Goal: Transaction & Acquisition: Purchase product/service

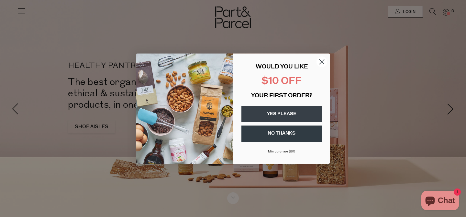
click at [322, 59] on circle "Close dialog" at bounding box center [322, 61] width 11 height 11
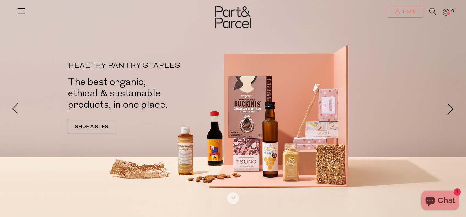
click at [409, 9] on span "Login" at bounding box center [408, 12] width 14 height 6
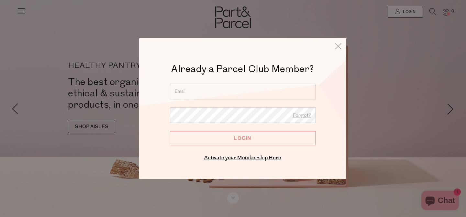
click at [224, 99] on form "Forgot? Login" at bounding box center [243, 115] width 146 height 62
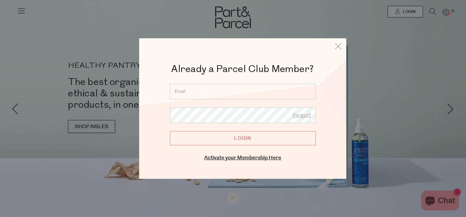
click at [222, 91] on input "email" at bounding box center [243, 92] width 146 height 16
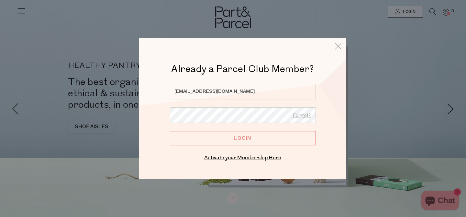
type input "ivonadenis@gmail.com"
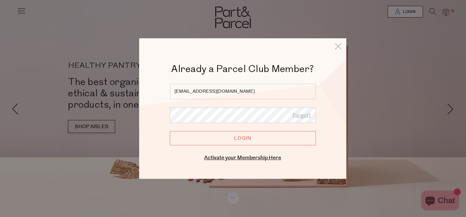
click at [170, 131] on input "Login" at bounding box center [243, 138] width 146 height 14
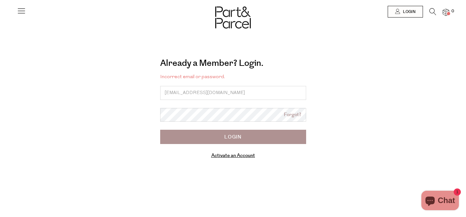
type input "ivonadenis@gmail.com"
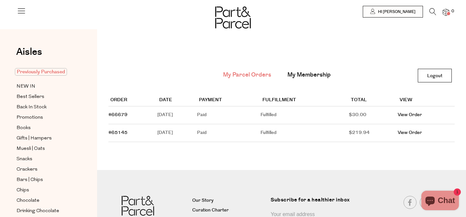
click at [28, 73] on span "Previously Purchased" at bounding box center [41, 71] width 52 height 7
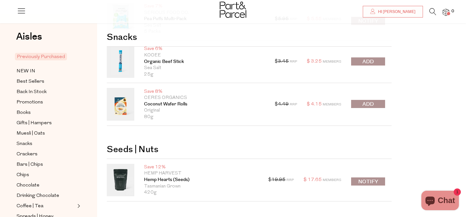
scroll to position [64, 0]
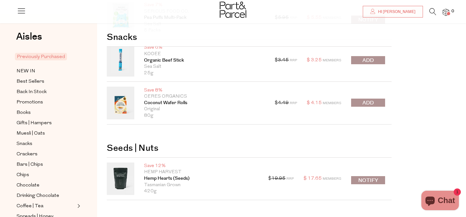
click at [375, 105] on button "submit" at bounding box center [368, 102] width 34 height 8
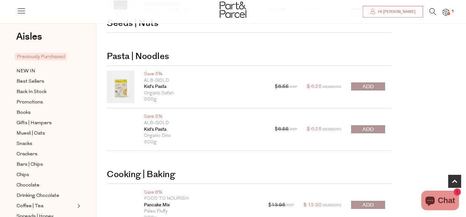
scroll to position [232, 0]
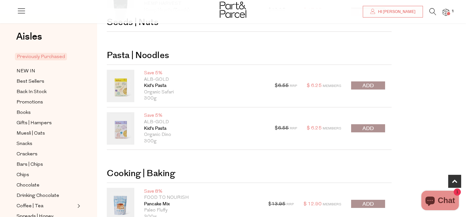
click at [370, 86] on span "submit" at bounding box center [368, 85] width 11 height 7
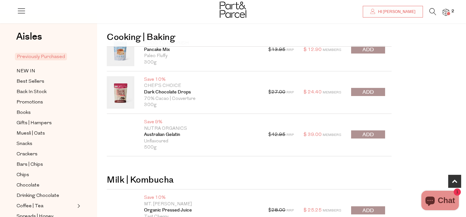
scroll to position [386, 0]
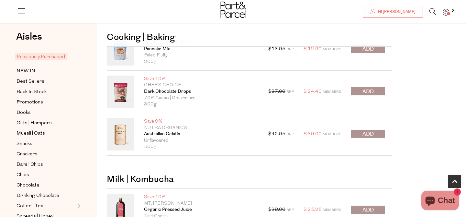
click at [370, 92] on span "submit" at bounding box center [368, 91] width 11 height 7
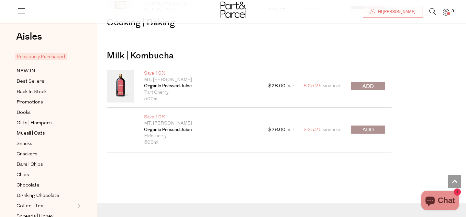
scroll to position [0, 0]
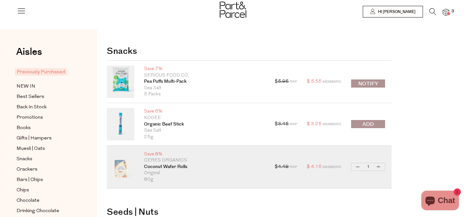
click at [436, 12] on icon at bounding box center [433, 11] width 7 height 7
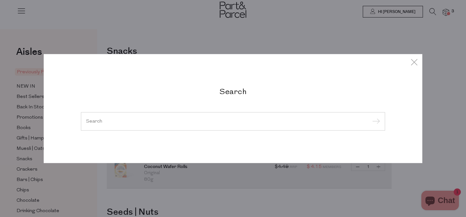
click at [221, 122] on input "search" at bounding box center [233, 120] width 294 height 5
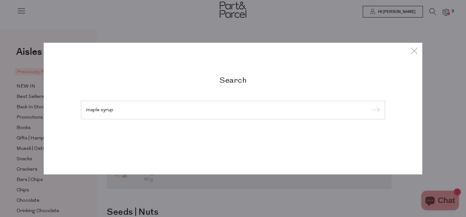
type input "maple syrup"
click at [370, 105] on input "submit" at bounding box center [375, 110] width 10 height 10
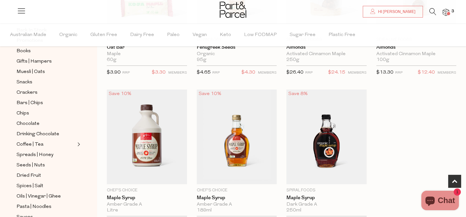
scroll to position [130, 0]
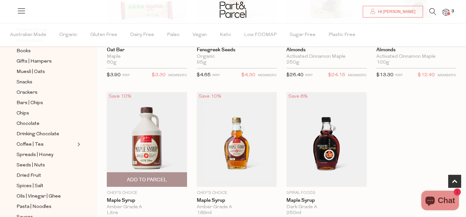
click at [138, 179] on span "Add To Parcel" at bounding box center [147, 179] width 40 height 7
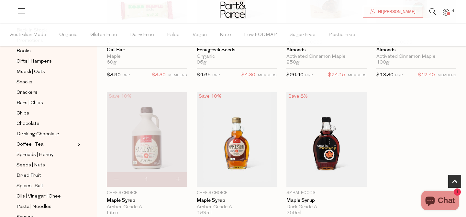
scroll to position [0, 0]
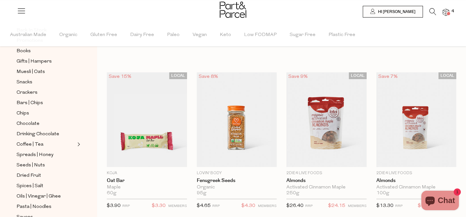
click at [435, 9] on icon at bounding box center [433, 11] width 7 height 7
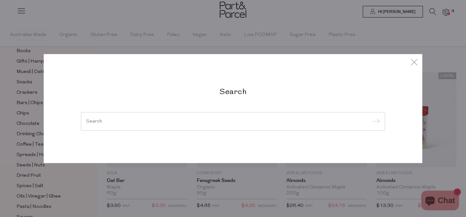
click at [209, 122] on input "search" at bounding box center [233, 120] width 294 height 5
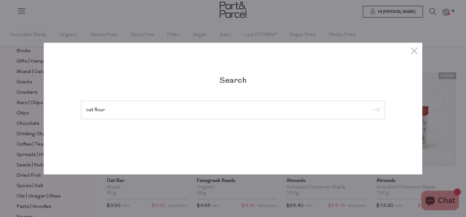
type input "oat flour"
click at [370, 105] on input "submit" at bounding box center [375, 110] width 10 height 10
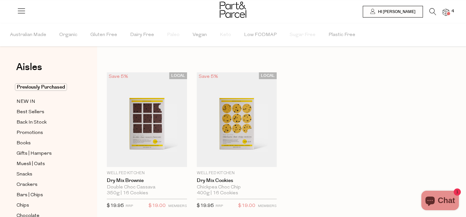
click at [434, 12] on icon at bounding box center [433, 11] width 7 height 7
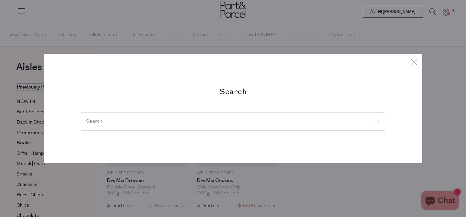
click at [224, 121] on input "search" at bounding box center [233, 120] width 294 height 5
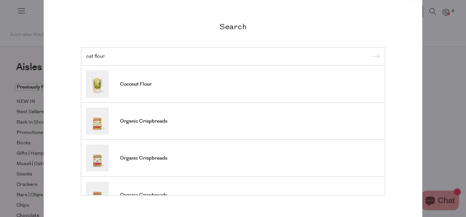
click at [89, 56] on input "oat flour" at bounding box center [233, 56] width 294 height 5
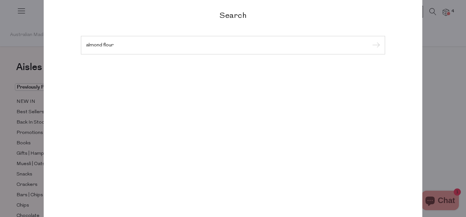
type input "almond flour"
click at [370, 40] on input "submit" at bounding box center [375, 45] width 10 height 10
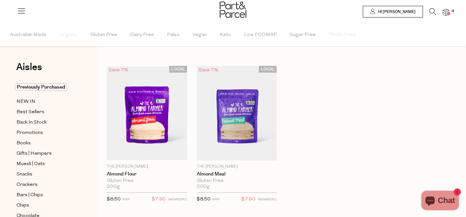
scroll to position [8, 0]
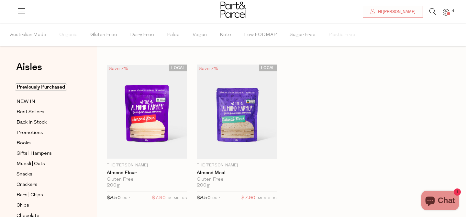
click at [433, 11] on icon at bounding box center [433, 11] width 7 height 7
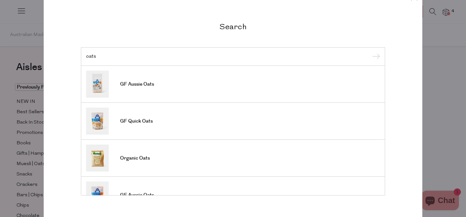
type input "oats"
click at [370, 52] on input "submit" at bounding box center [375, 57] width 10 height 10
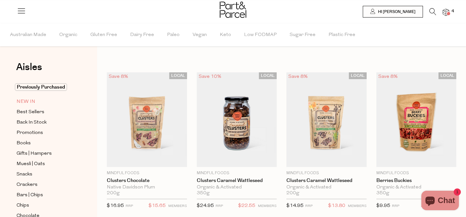
click at [30, 102] on span "NEW IN" at bounding box center [26, 102] width 19 height 8
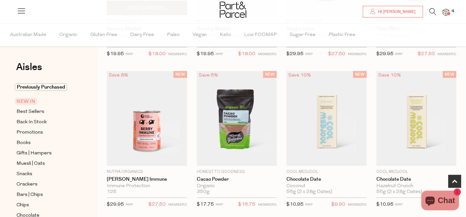
scroll to position [321, 0]
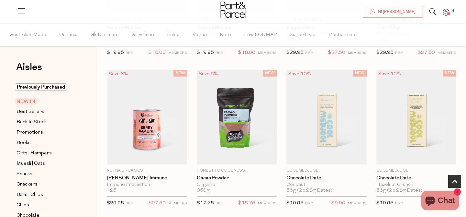
click at [433, 7] on div at bounding box center [233, 10] width 466 height 21
click at [432, 12] on icon at bounding box center [433, 11] width 7 height 7
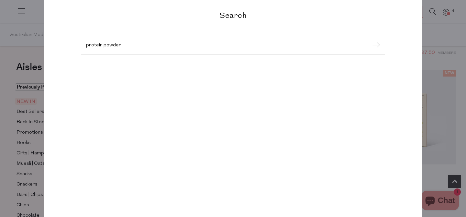
type input "protein powder"
click at [370, 40] on input "submit" at bounding box center [375, 45] width 10 height 10
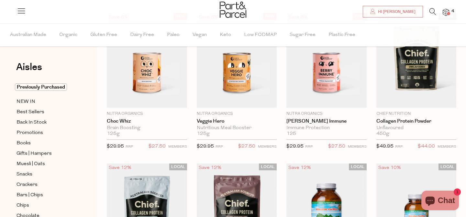
scroll to position [42, 0]
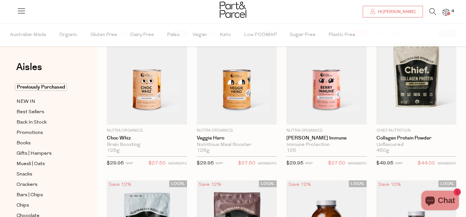
click at [97, 162] on div "Aisles Clear Previously Purchased NEW IN Best Sellers Back In Stock Promotions …" at bounding box center [48, 119] width 97 height 193
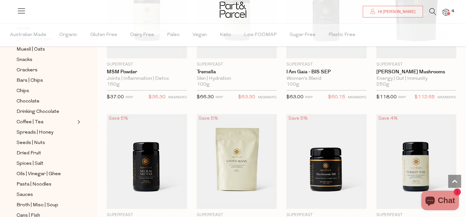
scroll to position [712, 0]
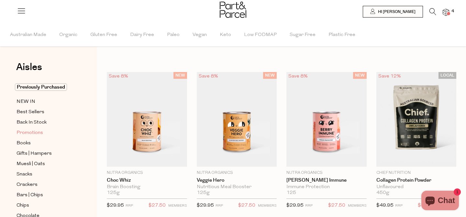
click at [28, 134] on span "Promotions" at bounding box center [30, 133] width 27 height 8
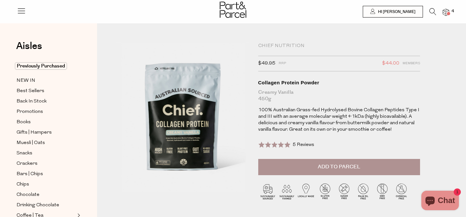
click at [411, 123] on p "100% Australian Grass-fed Hydrolysed Bovine Collagen Peptides Type I and III wi…" at bounding box center [339, 120] width 162 height 26
click at [294, 125] on p "100% Australian Grass-fed Hydrolysed Bovine Collagen Peptides Type I and III wi…" at bounding box center [339, 120] width 162 height 26
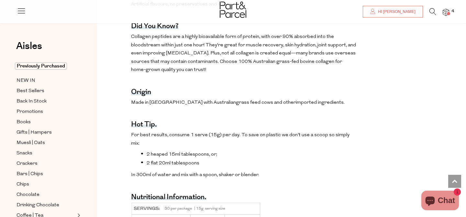
scroll to position [434, 0]
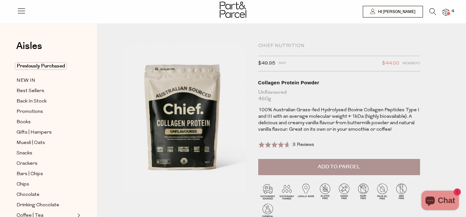
click at [334, 116] on p "100% Australian Grass-fed Hydrolysed Bovine Collagen Peptides Type I and III wi…" at bounding box center [339, 120] width 162 height 26
click at [430, 119] on div "Chief Nutrition $49.95 RRP $44.00 Members Available: In Stock Collagen Protein …" at bounding box center [282, 145] width 340 height 205
click at [426, 119] on div "Chief Nutrition $49.95 RRP $44.00 Members Available: In Stock Collagen Protein …" at bounding box center [282, 145] width 340 height 205
click at [421, 120] on div "Chief Nutrition $49.95 RRP $44.00 Members Available: In Stock Collagen Protein …" at bounding box center [338, 137] width 170 height 188
click at [420, 120] on div "Chief Nutrition $49.95 RRP $44.00 Members Available: In Stock Collagen Protein …" at bounding box center [338, 137] width 170 height 188
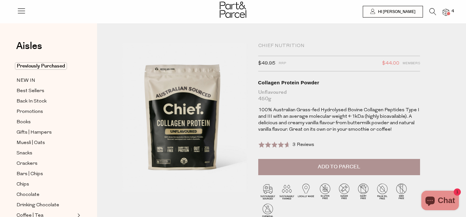
click at [419, 123] on p "100% Australian Grass-fed Hydrolysed Bovine Collagen Peptides Type I and III wi…" at bounding box center [339, 120] width 162 height 26
click at [363, 129] on p "100% Australian Grass-fed Hydrolysed Bovine Collagen Peptides Type I and III wi…" at bounding box center [339, 120] width 162 height 26
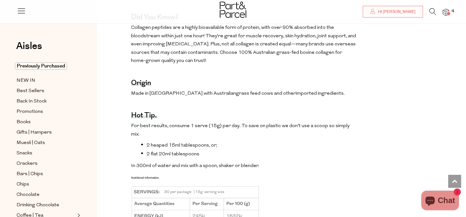
scroll to position [415, 0]
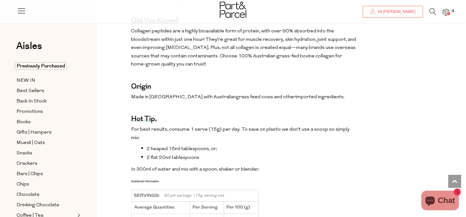
click at [231, 145] on li "2 heaped 15ml tablespoons, or;" at bounding box center [249, 148] width 216 height 6
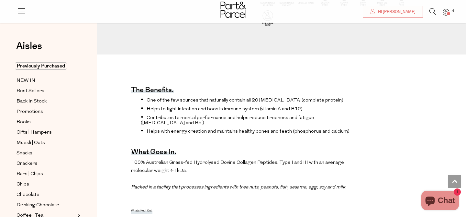
scroll to position [192, 0]
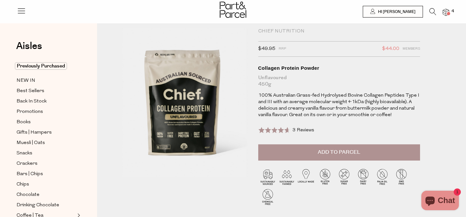
scroll to position [0, 0]
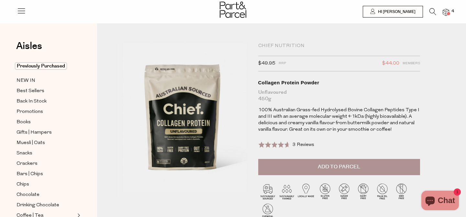
click at [330, 166] on span "Add to Parcel" at bounding box center [339, 166] width 42 height 7
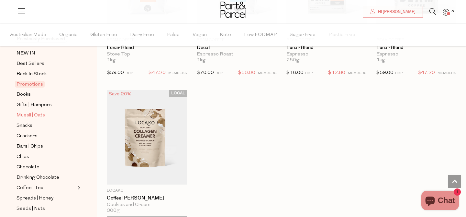
scroll to position [48, 0]
click at [29, 105] on span "Gifts | Hampers" at bounding box center [34, 105] width 35 height 8
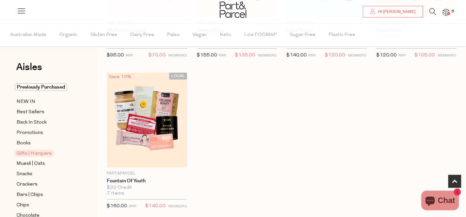
scroll to position [316, 0]
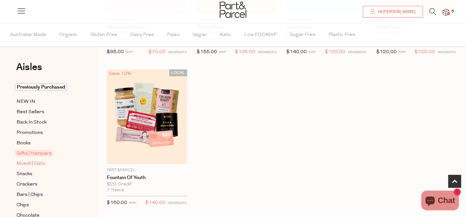
click at [42, 164] on span "Muesli | Oats" at bounding box center [31, 164] width 28 height 8
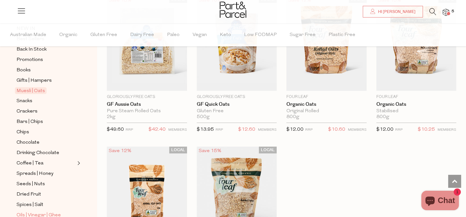
scroll to position [73, 0]
click at [22, 104] on span "Snacks" at bounding box center [25, 101] width 16 height 8
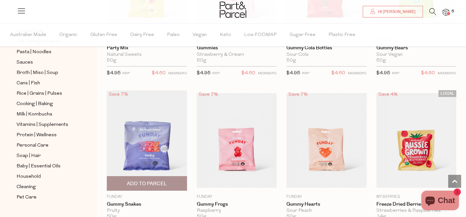
scroll to position [603, 0]
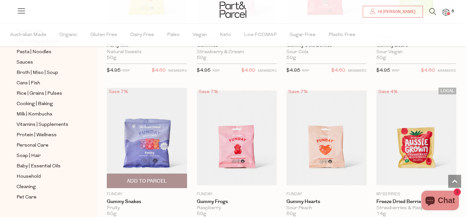
click at [98, 168] on div "Save 7% 1 Add To Parcel Funday Gummy Snakes Fruity 50g Only 62 Available $4.95" at bounding box center [142, 160] width 90 height 146
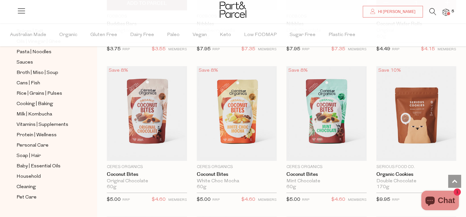
scroll to position [1085, 0]
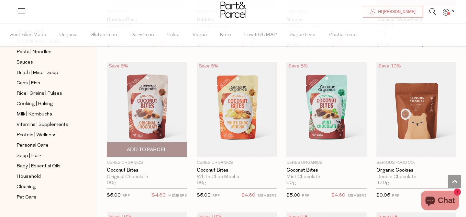
click at [162, 151] on span "Add To Parcel" at bounding box center [147, 149] width 40 height 7
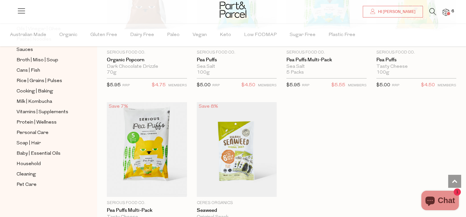
scroll to position [1796, 0]
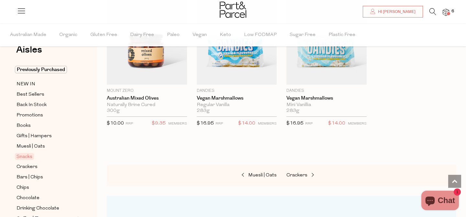
scroll to position [17, 0]
click at [31, 165] on span "Crackers" at bounding box center [27, 167] width 21 height 8
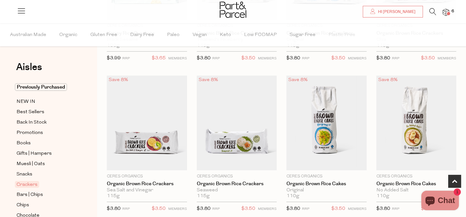
scroll to position [312, 0]
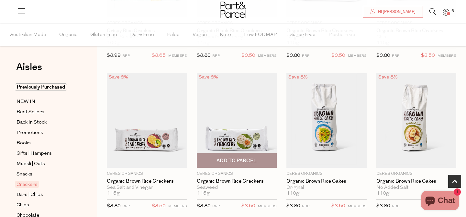
click at [238, 132] on img at bounding box center [237, 120] width 80 height 95
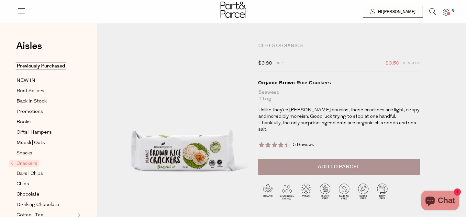
click at [297, 159] on button "Add to Parcel" at bounding box center [339, 167] width 162 height 16
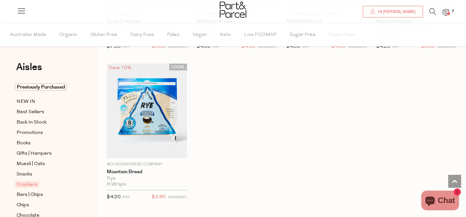
scroll to position [1393, 0]
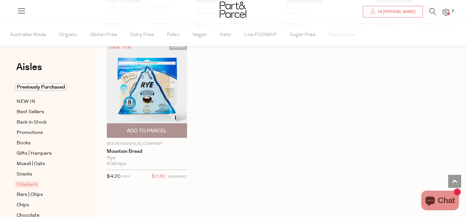
click at [151, 125] on span "Add To Parcel" at bounding box center [147, 130] width 76 height 14
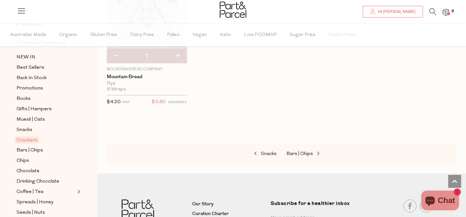
scroll to position [45, 0]
click at [32, 151] on span "Bars | Chips" at bounding box center [30, 150] width 27 height 8
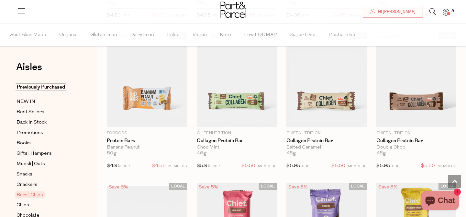
scroll to position [507, 0]
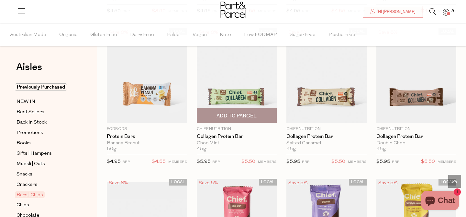
click at [247, 117] on span "Add To Parcel" at bounding box center [237, 115] width 40 height 7
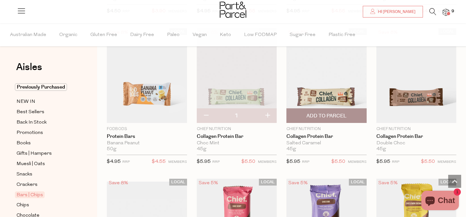
click at [320, 122] on span "Add To Parcel" at bounding box center [326, 115] width 76 height 14
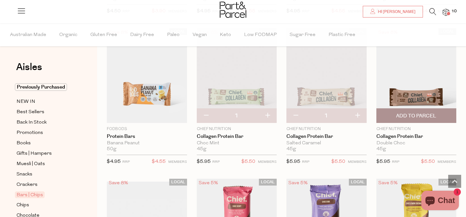
click at [390, 117] on span "Add To Parcel" at bounding box center [416, 115] width 76 height 14
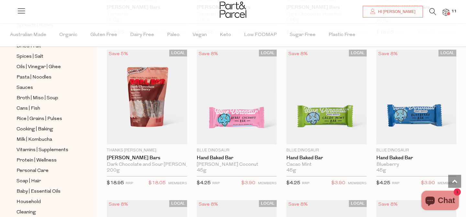
scroll to position [1098, 0]
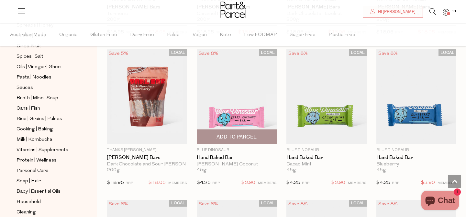
click at [230, 137] on span "Add To Parcel" at bounding box center [237, 136] width 40 height 7
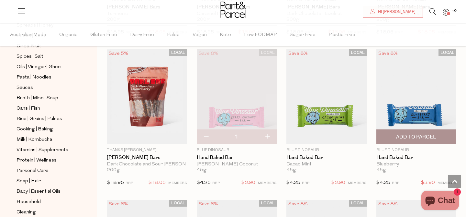
click at [406, 136] on span "Add To Parcel" at bounding box center [416, 136] width 40 height 7
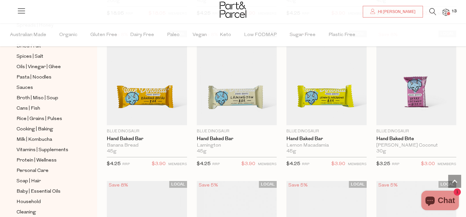
scroll to position [1267, 0]
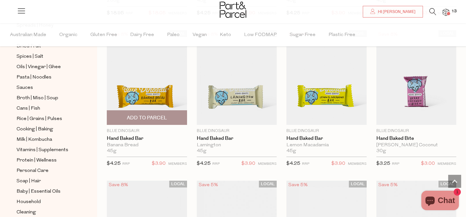
click at [151, 121] on span "Add To Parcel" at bounding box center [147, 117] width 76 height 14
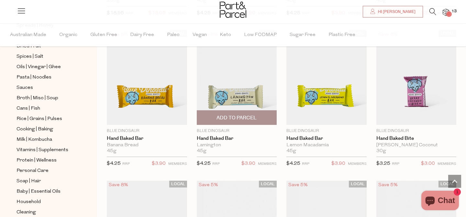
click at [232, 119] on span "Add To Parcel" at bounding box center [237, 117] width 40 height 7
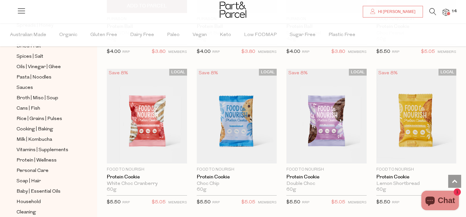
scroll to position [1681, 0]
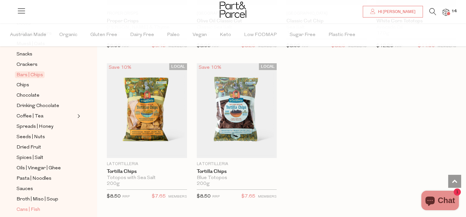
scroll to position [120, 0]
click at [24, 82] on span "Chips" at bounding box center [23, 85] width 13 height 8
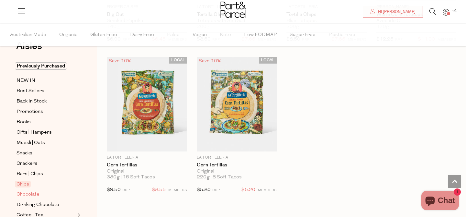
scroll to position [45, 0]
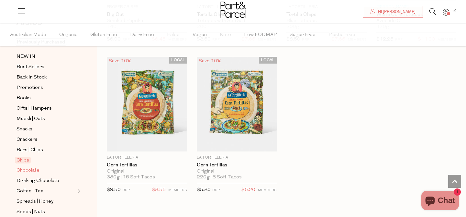
click at [25, 170] on span "Chocolate" at bounding box center [28, 170] width 23 height 8
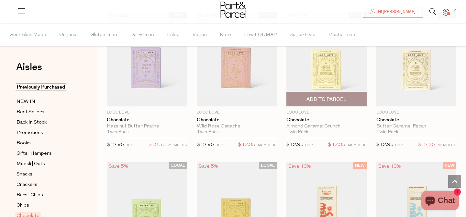
scroll to position [224, 0]
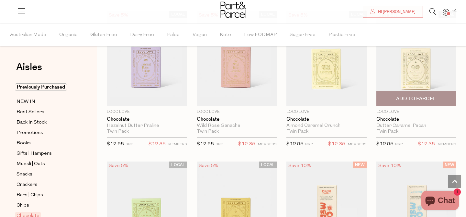
click at [413, 99] on span "Add To Parcel" at bounding box center [416, 98] width 40 height 7
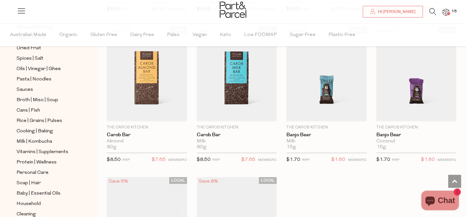
scroll to position [1728, 0]
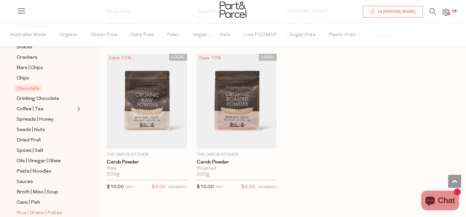
scroll to position [116, 0]
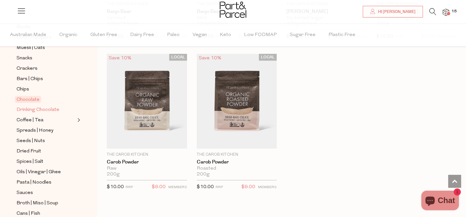
click at [41, 110] on span "Drinking Chocolate" at bounding box center [38, 110] width 43 height 8
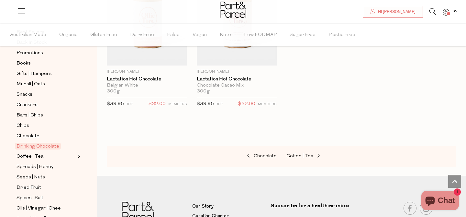
scroll to position [726, 0]
click at [31, 156] on span "Coffee | Tea" at bounding box center [30, 156] width 27 height 8
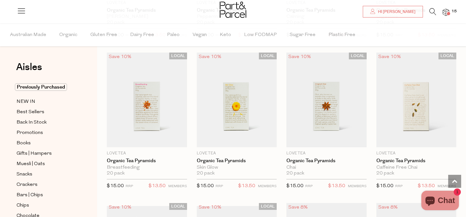
scroll to position [483, 0]
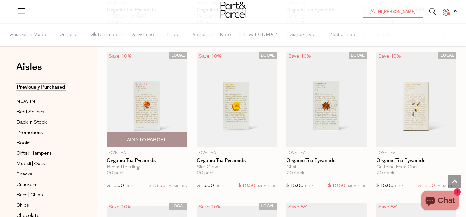
click at [166, 104] on img at bounding box center [147, 99] width 80 height 95
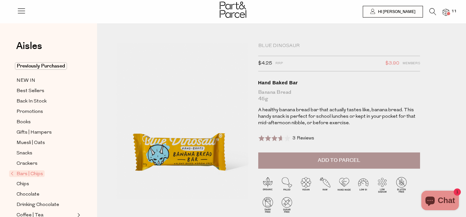
click at [330, 112] on p "A healthy banana bread bar that actually tastes like, banana bread. This handy …" at bounding box center [339, 116] width 162 height 19
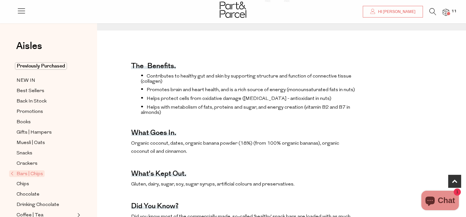
scroll to position [211, 0]
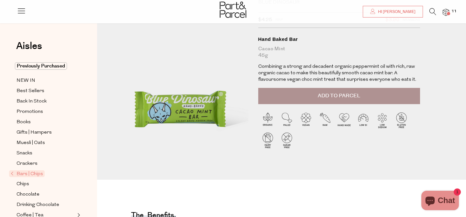
scroll to position [51, 0]
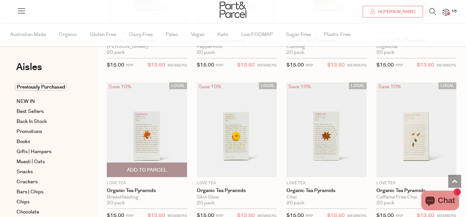
scroll to position [484, 0]
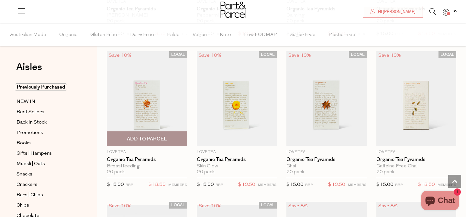
click at [141, 173] on div "20 pack Only 12 Available" at bounding box center [147, 172] width 80 height 6
click at [135, 137] on span "Add To Parcel" at bounding box center [147, 138] width 40 height 7
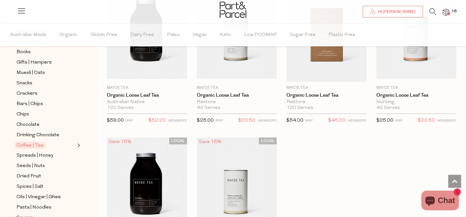
scroll to position [1771, 0]
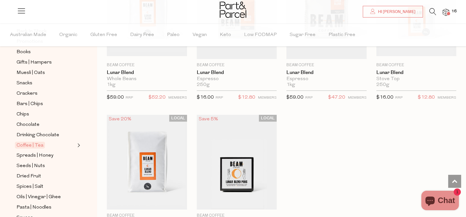
scroll to position [3332, 0]
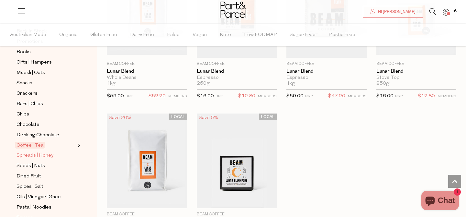
click at [44, 157] on span "Spreads | Honey" at bounding box center [35, 155] width 37 height 8
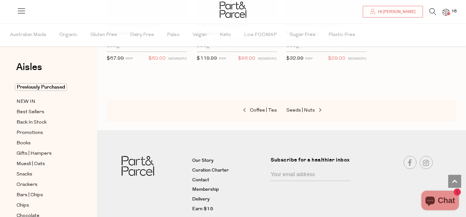
scroll to position [1824, 0]
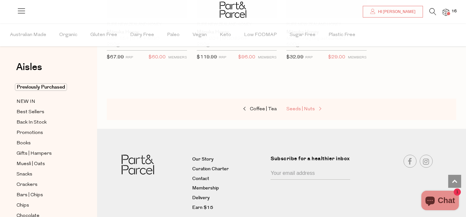
click at [306, 108] on span "Seeds | Nuts" at bounding box center [300, 108] width 28 height 5
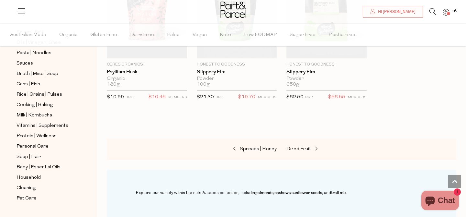
scroll to position [1773, 0]
click at [295, 146] on span "Dried Fruit" at bounding box center [298, 148] width 25 height 5
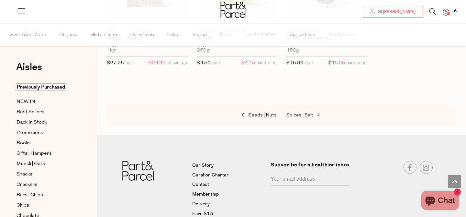
scroll to position [483, 0]
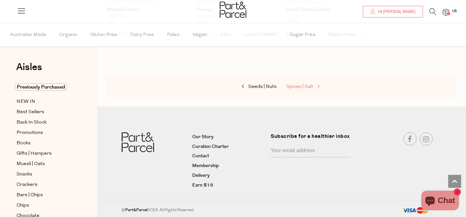
click at [302, 85] on span "Spices | Salt" at bounding box center [299, 86] width 27 height 5
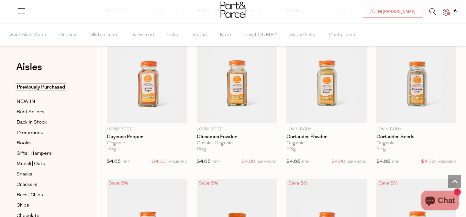
scroll to position [1268, 0]
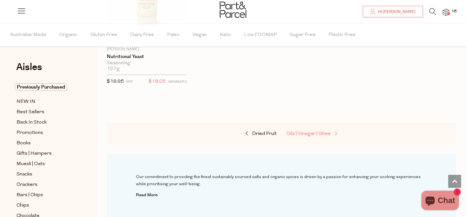
click at [305, 133] on span "Oils | Vinegar | Ghee" at bounding box center [308, 133] width 44 height 5
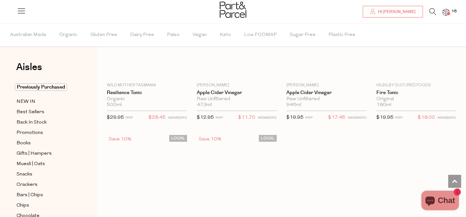
scroll to position [1850, 0]
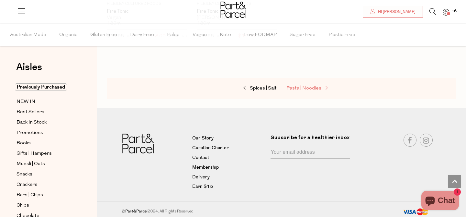
click at [310, 86] on span "Pasta | Noodles" at bounding box center [303, 88] width 35 height 5
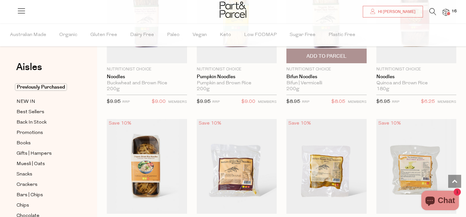
scroll to position [1634, 0]
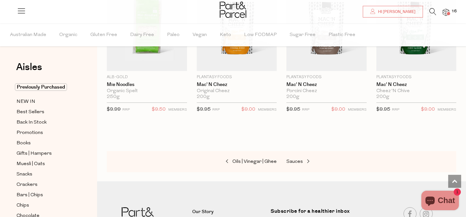
scroll to position [2142, 0]
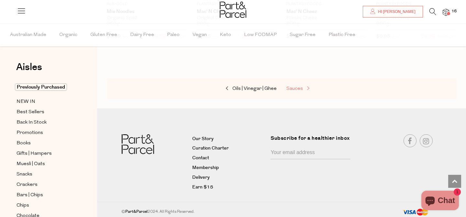
click at [290, 86] on span "Sauces" at bounding box center [294, 88] width 17 height 5
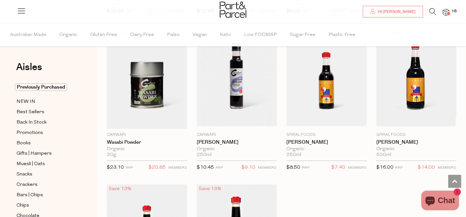
scroll to position [1715, 0]
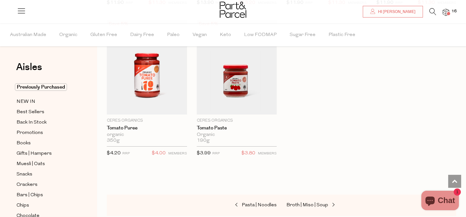
scroll to position [2480, 0]
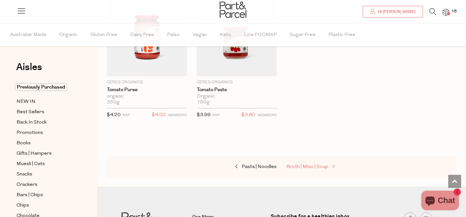
click at [306, 162] on link "Broth | Miso | Soup" at bounding box center [318, 166] width 65 height 8
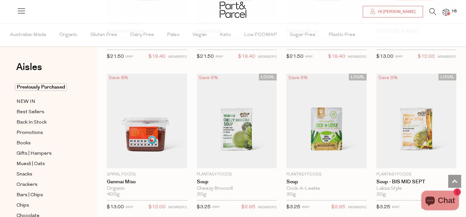
scroll to position [1063, 0]
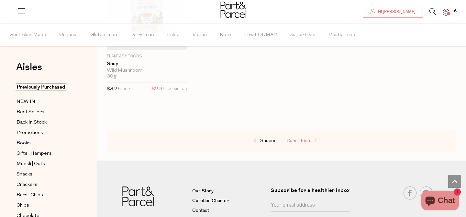
click at [305, 140] on span "Cans | Fish" at bounding box center [298, 140] width 24 height 5
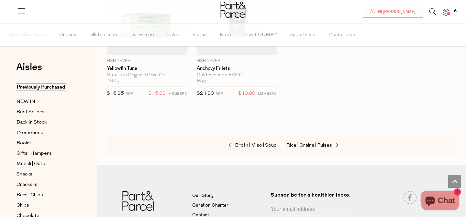
scroll to position [1027, 0]
click at [314, 143] on span "Rice | Grains | Pulses" at bounding box center [309, 144] width 46 height 5
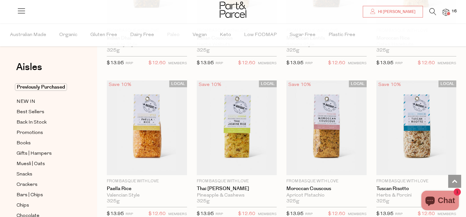
scroll to position [1071, 0]
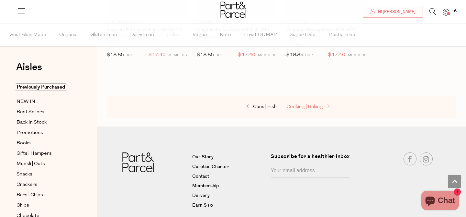
click at [302, 106] on span "Cooking | Baking" at bounding box center [304, 106] width 37 height 5
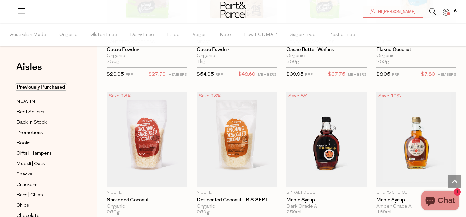
scroll to position [1201, 0]
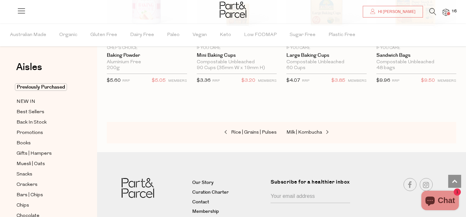
scroll to position [3152, 0]
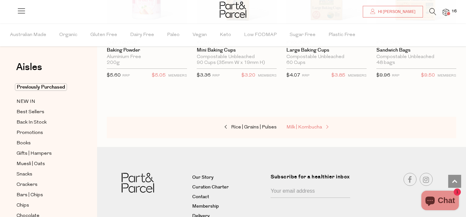
click at [311, 125] on span "Milk | Kombucha" at bounding box center [304, 127] width 36 height 5
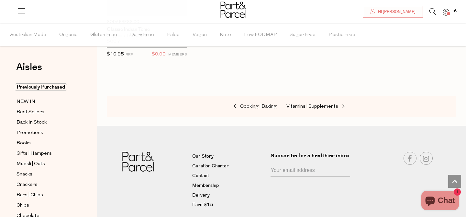
scroll to position [1387, 0]
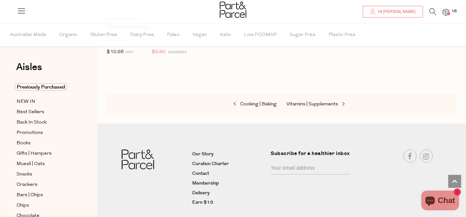
click at [298, 106] on div "Cooking | Baking Vitamins | Supplements" at bounding box center [282, 104] width 350 height 21
click at [297, 103] on span "Vitamins | Supplements" at bounding box center [312, 104] width 52 height 5
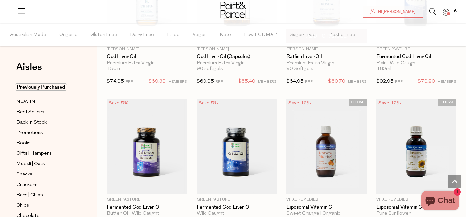
scroll to position [1645, 0]
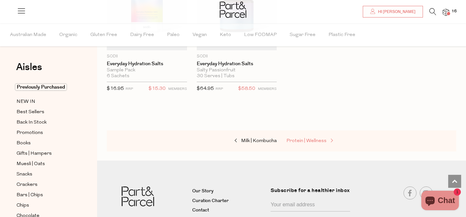
click at [297, 138] on span "Protein | Wellness" at bounding box center [306, 140] width 40 height 5
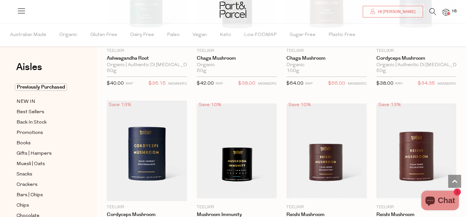
scroll to position [1636, 0]
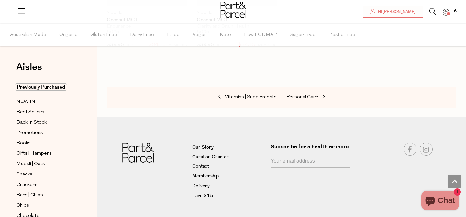
scroll to position [3195, 0]
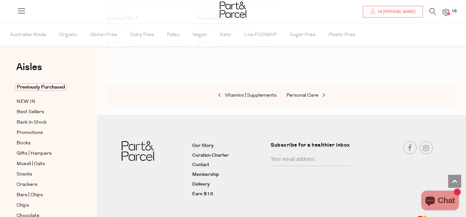
click at [303, 86] on div "Vitamins | Supplements Personal Care" at bounding box center [282, 95] width 350 height 21
click at [300, 94] on span "Personal Care" at bounding box center [302, 95] width 32 height 5
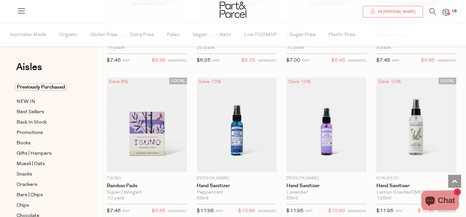
scroll to position [1507, 0]
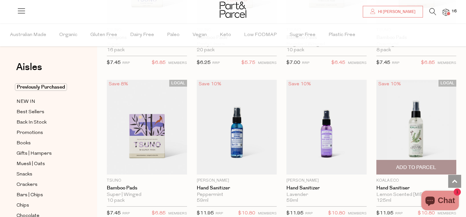
click at [398, 168] on span "Add To Parcel" at bounding box center [416, 167] width 40 height 7
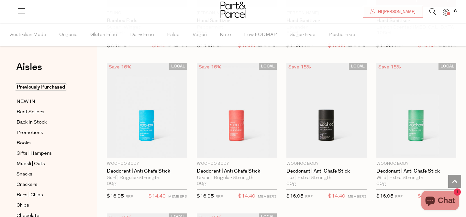
scroll to position [1675, 0]
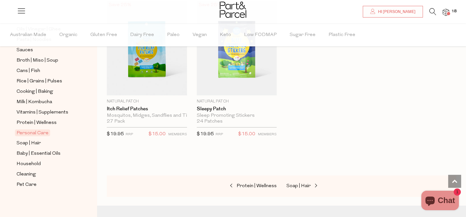
scroll to position [3096, 0]
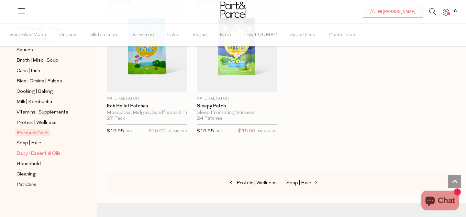
click at [29, 151] on span "Baby | Essential Oils" at bounding box center [39, 154] width 44 height 8
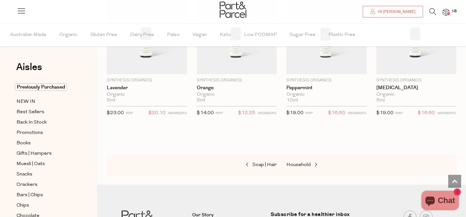
scroll to position [555, 0]
click at [303, 165] on span "Household" at bounding box center [298, 164] width 24 height 5
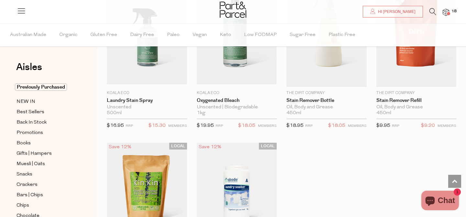
scroll to position [1758, 0]
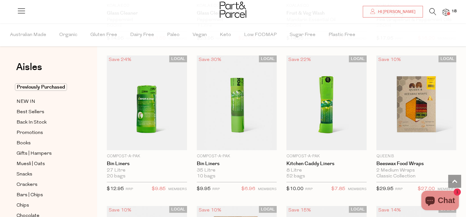
scroll to position [2848, 0]
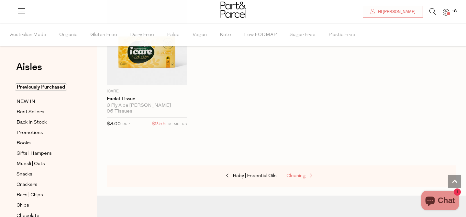
click at [293, 173] on span "Cleaning" at bounding box center [295, 175] width 19 height 5
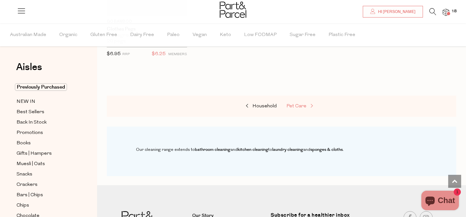
click at [290, 104] on span "Pet Care" at bounding box center [296, 106] width 20 height 5
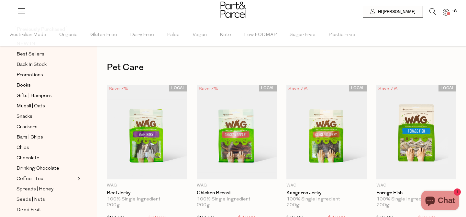
click at [446, 9] on img at bounding box center [446, 12] width 6 height 7
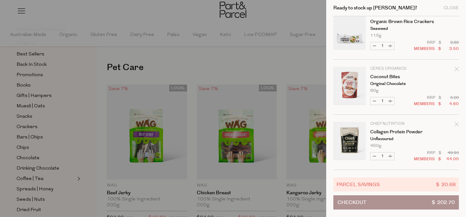
scroll to position [837, 0]
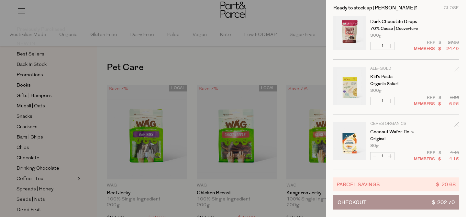
click at [372, 204] on button "Checkout $ 202.70" at bounding box center [396, 202] width 126 height 14
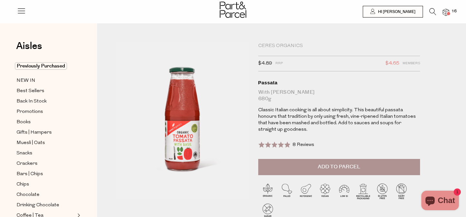
click at [342, 167] on span "Add to Parcel" at bounding box center [339, 166] width 42 height 7
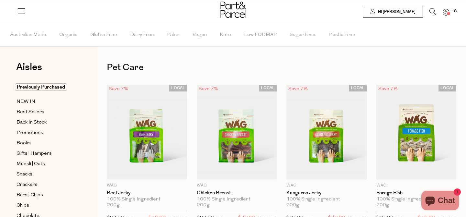
click at [430, 13] on icon at bounding box center [433, 11] width 7 height 7
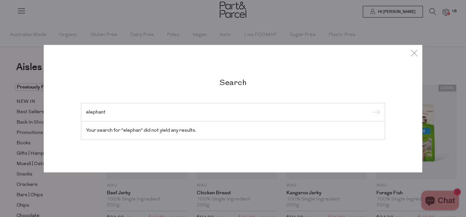
type input "elephant"
click at [370, 107] on input "submit" at bounding box center [375, 112] width 10 height 10
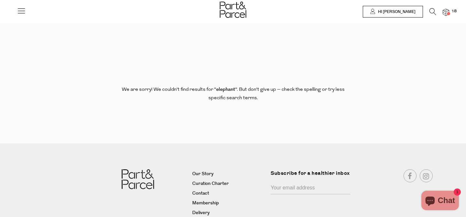
click at [20, 6] on icon at bounding box center [21, 10] width 9 height 9
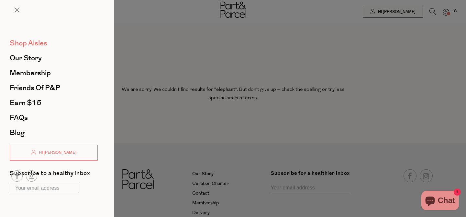
click at [27, 44] on span "Shop Aisles" at bounding box center [29, 43] width 38 height 10
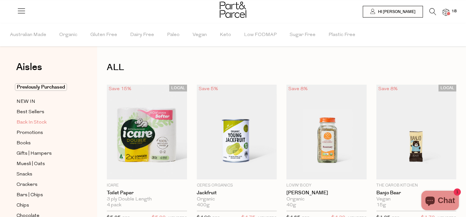
click at [41, 120] on span "Back In Stock" at bounding box center [32, 122] width 30 height 8
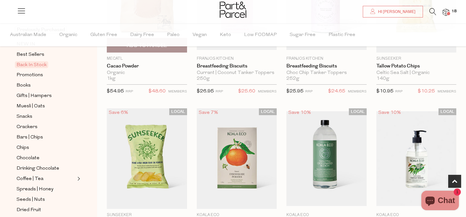
scroll to position [283, 0]
click at [39, 105] on span "Muesli | Oats" at bounding box center [31, 106] width 28 height 8
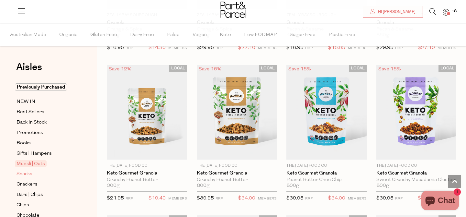
click at [25, 172] on span "Snacks" at bounding box center [25, 174] width 16 height 8
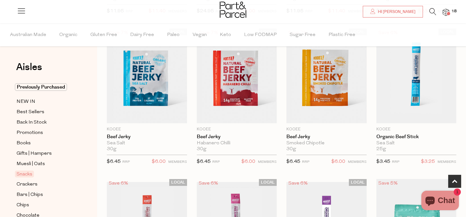
scroll to position [205, 0]
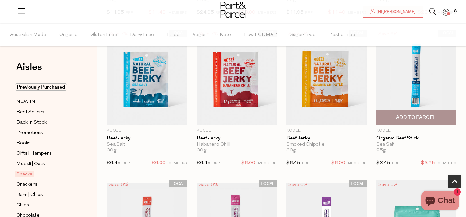
click at [416, 117] on span "Add To Parcel" at bounding box center [416, 117] width 40 height 7
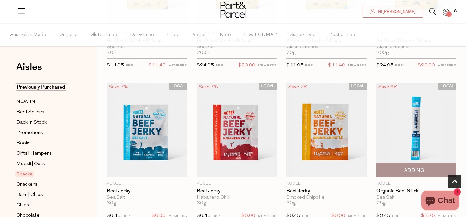
scroll to position [150, 0]
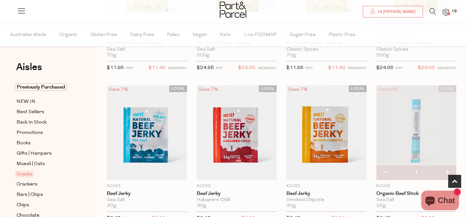
click at [446, 171] on button "button" at bounding box center [447, 172] width 18 height 14
type input "2"
click at [446, 170] on button "button" at bounding box center [447, 172] width 18 height 14
type input "3"
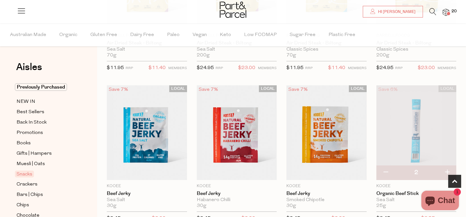
type input "3"
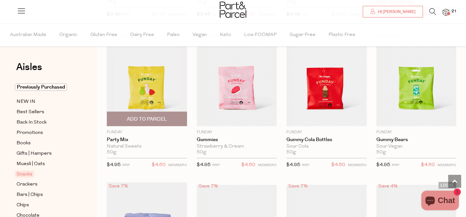
scroll to position [510, 0]
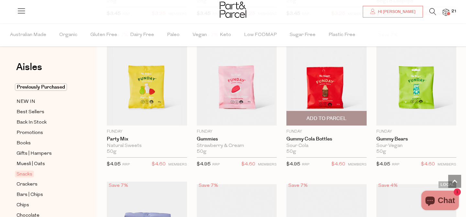
click at [342, 119] on span "Add To Parcel" at bounding box center [327, 118] width 40 height 7
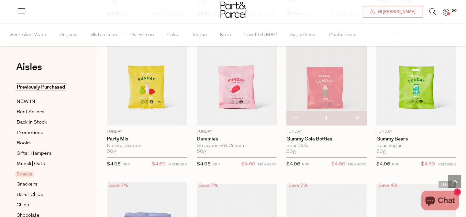
click at [357, 120] on button "button" at bounding box center [357, 118] width 18 height 14
type input "2"
click at [359, 117] on button "button" at bounding box center [357, 118] width 18 height 14
type input "3"
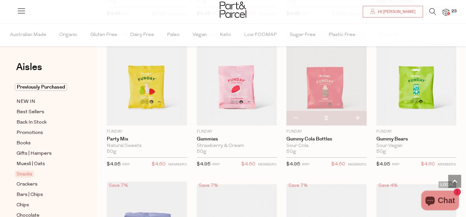
type input "3"
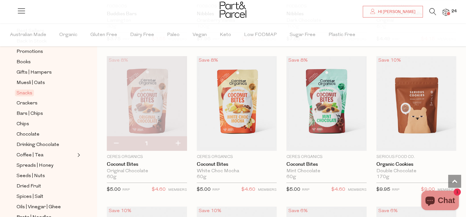
scroll to position [1092, 0]
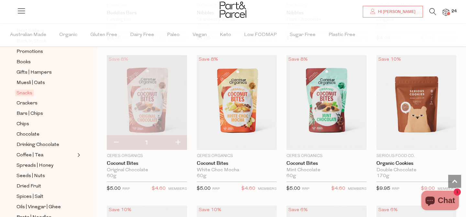
click at [176, 143] on button "button" at bounding box center [178, 142] width 18 height 14
type input "2"
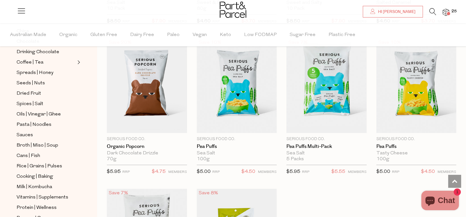
scroll to position [178, 0]
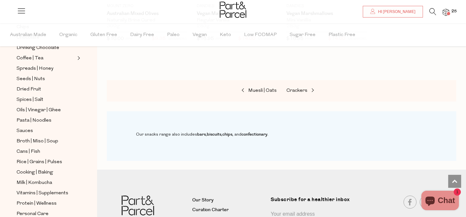
scroll to position [2600, 0]
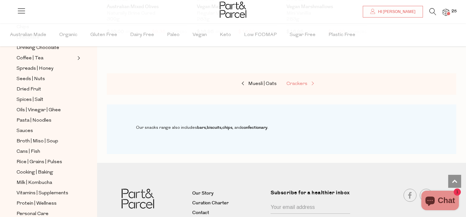
click at [295, 82] on span "Crackers" at bounding box center [296, 83] width 21 height 5
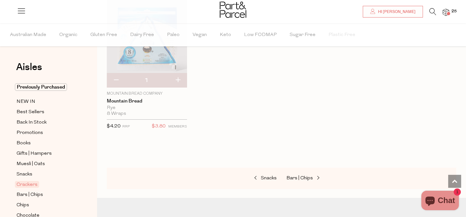
scroll to position [1445, 0]
click at [299, 174] on span "Bars | Chips" at bounding box center [299, 176] width 27 height 5
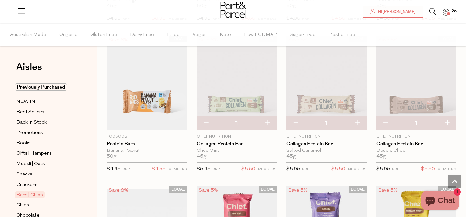
scroll to position [498, 0]
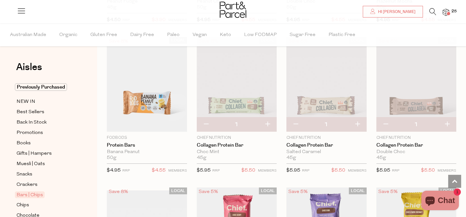
click at [267, 123] on button "button" at bounding box center [267, 124] width 18 height 14
type input "2"
click at [357, 122] on button "button" at bounding box center [357, 124] width 18 height 14
type input "2"
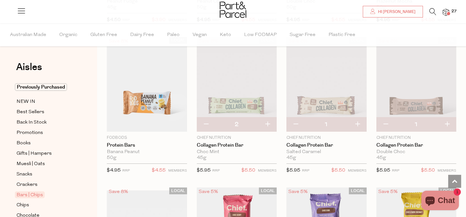
type input "2"
click at [447, 124] on button "button" at bounding box center [447, 124] width 18 height 14
type input "2"
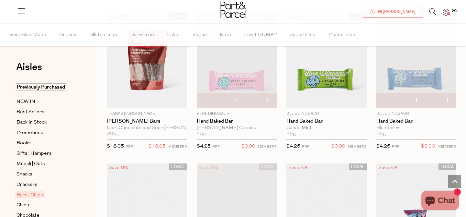
scroll to position [1135, 0]
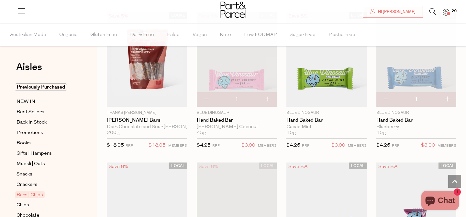
click at [267, 97] on button "button" at bounding box center [267, 99] width 18 height 14
type input "2"
click at [448, 97] on button "button" at bounding box center [447, 99] width 18 height 14
type input "2"
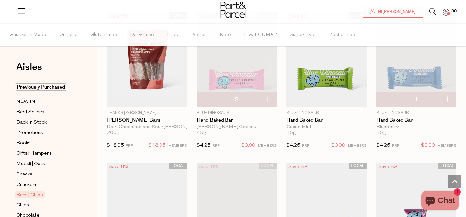
type input "2"
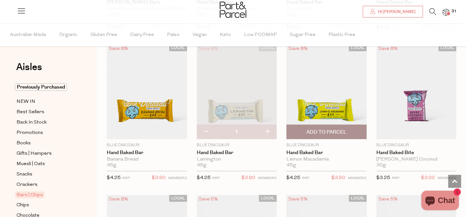
scroll to position [1254, 0]
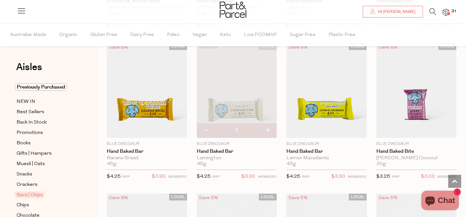
click at [270, 127] on button "button" at bounding box center [267, 130] width 18 height 14
type input "2"
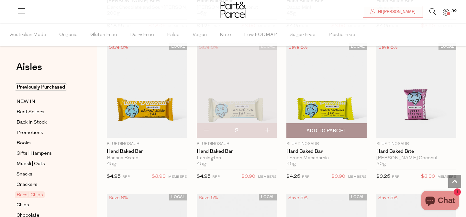
click at [318, 131] on span "Add To Parcel" at bounding box center [327, 130] width 40 height 7
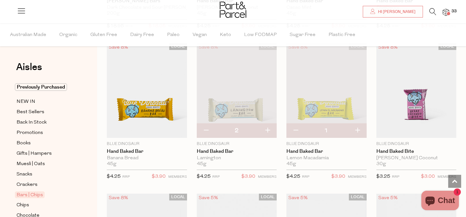
click at [359, 129] on button "button" at bounding box center [357, 130] width 18 height 14
type input "2"
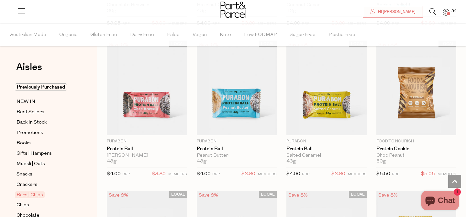
scroll to position [1558, 0]
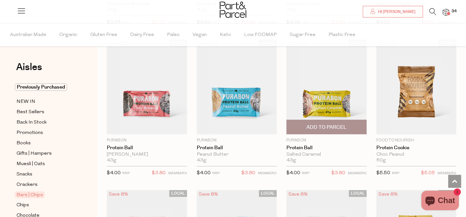
click at [326, 129] on span "Add To Parcel" at bounding box center [326, 127] width 76 height 14
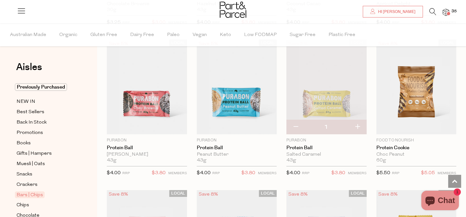
click at [360, 125] on button "button" at bounding box center [357, 127] width 18 height 14
type input "2"
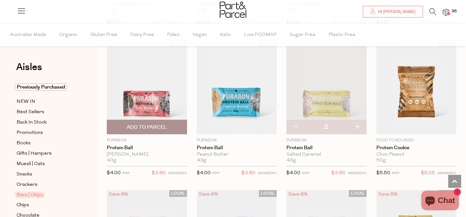
click at [142, 128] on span "Add To Parcel" at bounding box center [147, 127] width 40 height 7
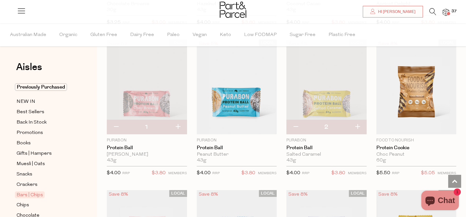
click at [178, 126] on button "button" at bounding box center [178, 127] width 18 height 14
type input "2"
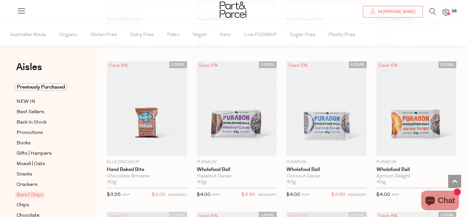
scroll to position [1386, 0]
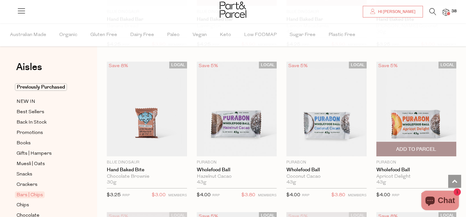
click at [418, 148] on span "Add To Parcel" at bounding box center [416, 149] width 40 height 7
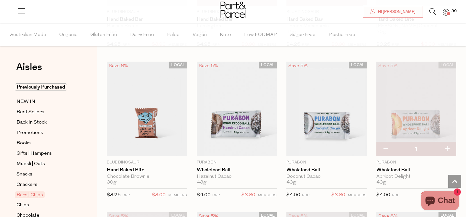
click at [449, 148] on button "button" at bounding box center [447, 149] width 18 height 14
type input "2"
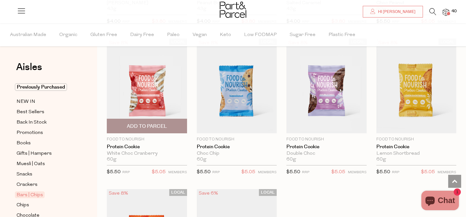
scroll to position [1710, 0]
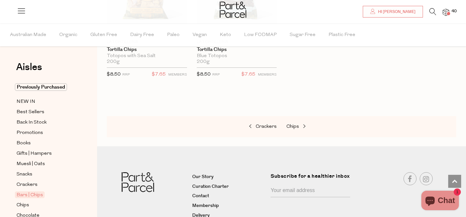
scroll to position [2762, 0]
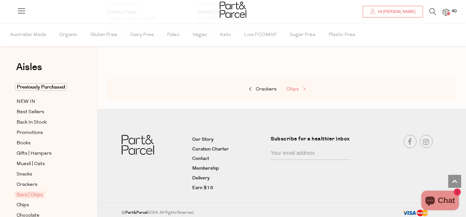
click at [294, 87] on span "Chips" at bounding box center [292, 89] width 13 height 5
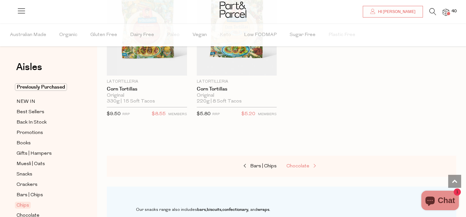
click at [296, 163] on span "Chocolate" at bounding box center [297, 165] width 23 height 5
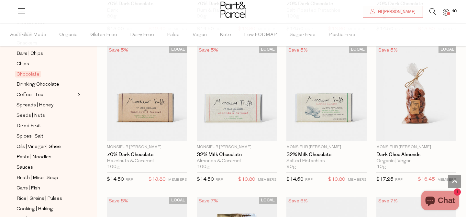
scroll to position [142, 0]
click at [449, 12] on span at bounding box center [448, 13] width 3 height 3
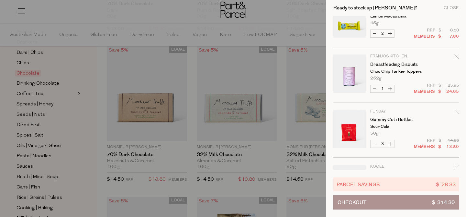
scroll to position [195, 0]
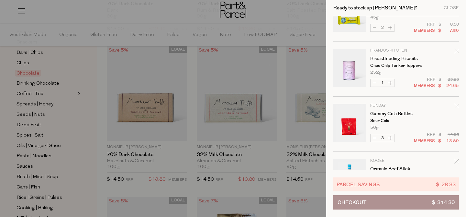
click at [373, 137] on button "Decrease Gummy Cola Bottles" at bounding box center [375, 137] width 8 height 7
type input "2"
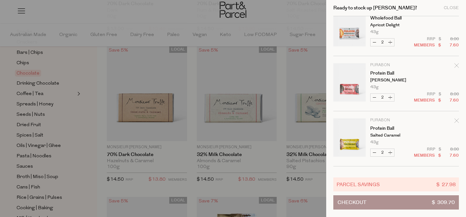
scroll to position [16, 0]
click at [363, 184] on span "Parcel Savings" at bounding box center [358, 183] width 43 height 7
click at [361, 207] on span "Checkout" at bounding box center [352, 202] width 29 height 14
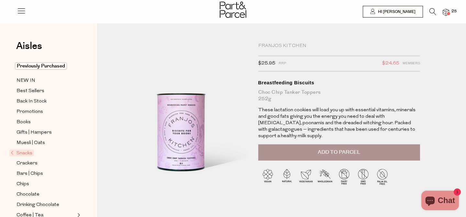
scroll to position [0, 0]
click at [348, 149] on span "Add to Parcel" at bounding box center [339, 151] width 42 height 7
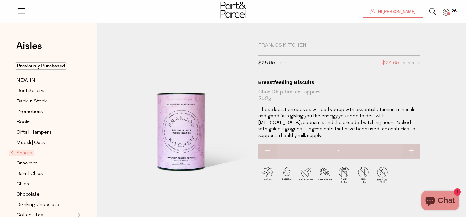
click at [397, 8] on link "Hi [PERSON_NAME]" at bounding box center [393, 12] width 60 height 12
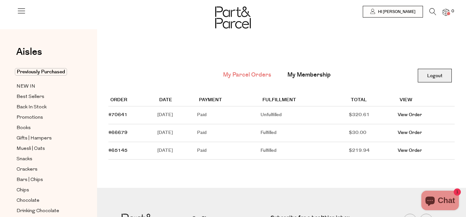
click at [437, 78] on link "Logout" at bounding box center [435, 76] width 34 height 14
